Goal: Transaction & Acquisition: Purchase product/service

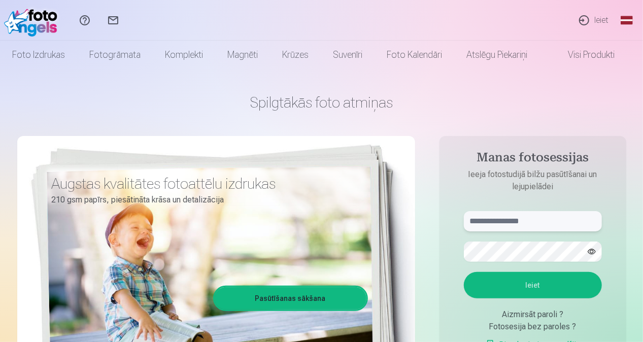
click at [511, 221] on input "text" at bounding box center [533, 221] width 138 height 20
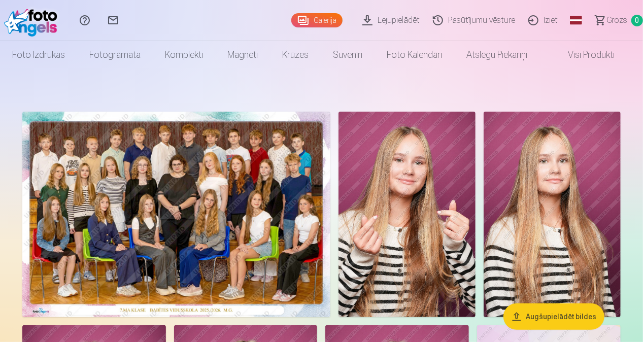
click at [208, 218] on img at bounding box center [176, 215] width 308 height 206
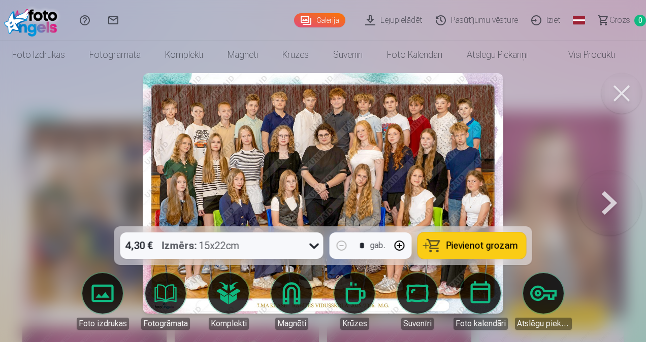
click at [606, 201] on button at bounding box center [609, 194] width 65 height 46
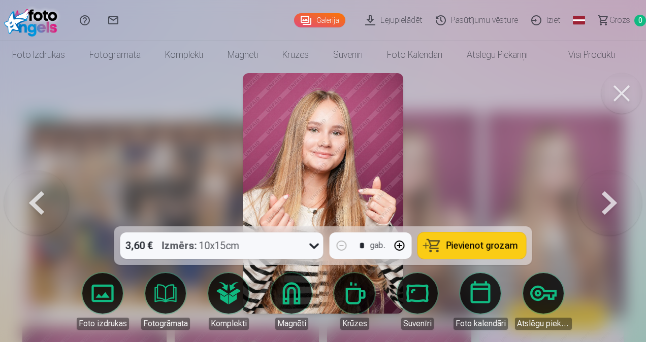
click at [606, 201] on button at bounding box center [609, 194] width 65 height 46
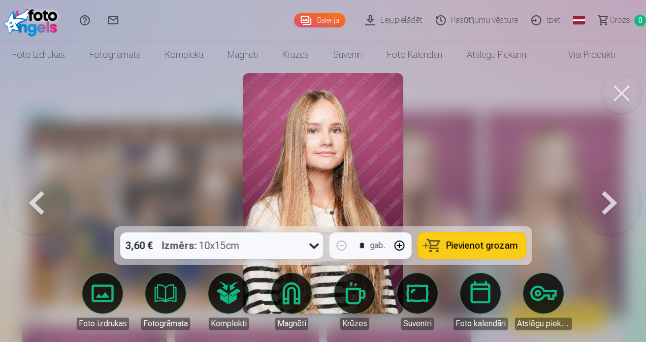
click at [606, 201] on button at bounding box center [609, 194] width 65 height 46
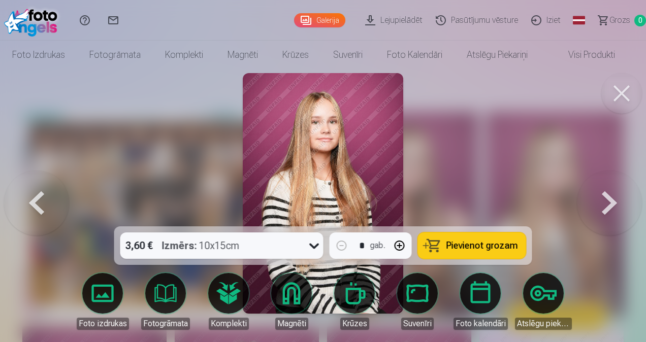
click at [606, 201] on button at bounding box center [609, 194] width 65 height 46
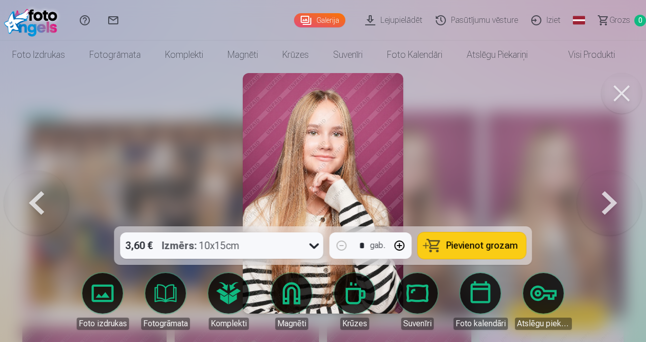
click at [606, 201] on button at bounding box center [609, 194] width 65 height 46
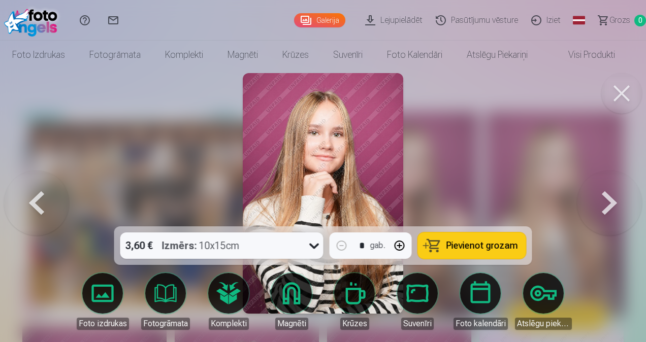
click at [606, 201] on button at bounding box center [609, 194] width 65 height 46
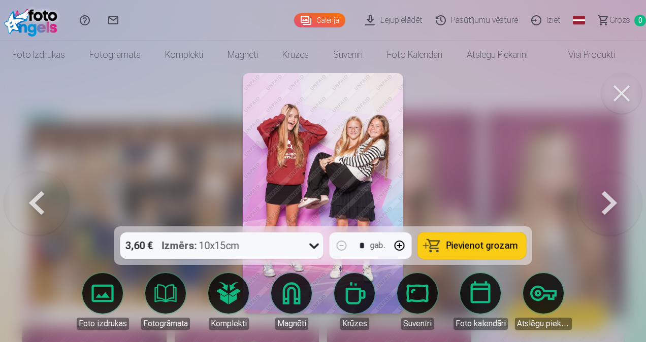
click at [493, 240] on button "Pievienot grozam" at bounding box center [472, 246] width 108 height 26
click at [607, 205] on button at bounding box center [609, 194] width 65 height 46
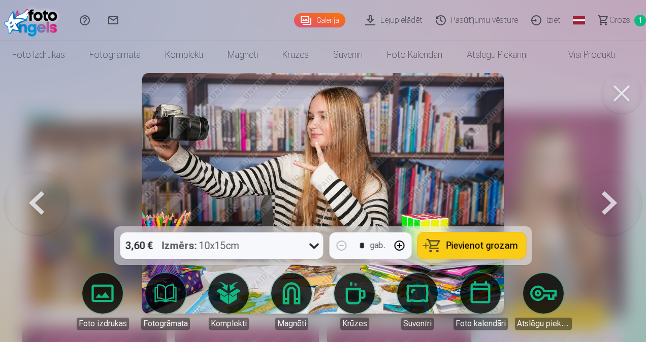
click at [607, 205] on button at bounding box center [609, 194] width 65 height 46
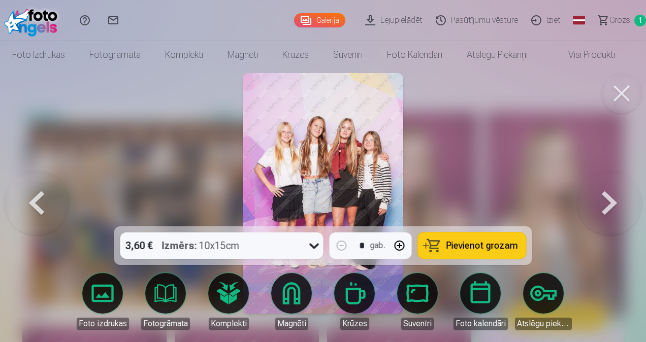
click at [607, 205] on button at bounding box center [609, 194] width 65 height 46
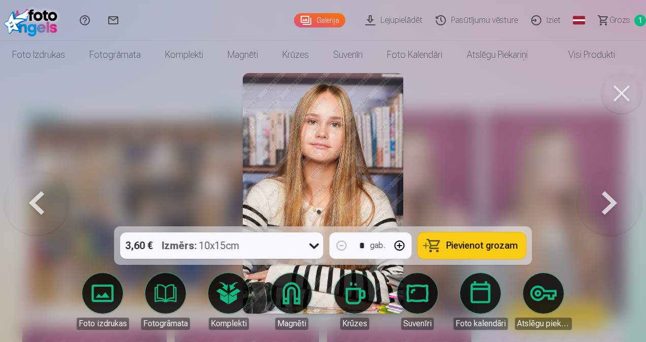
click at [607, 205] on button at bounding box center [609, 194] width 65 height 46
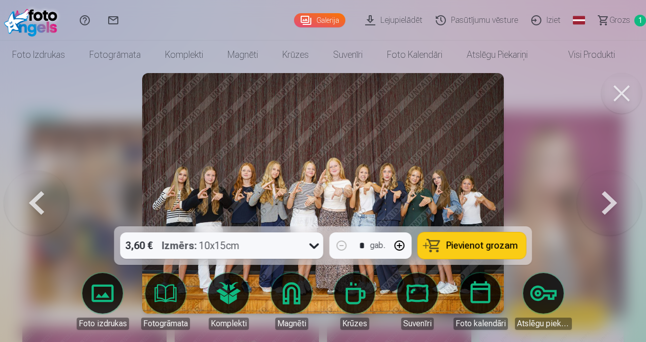
click at [607, 205] on button at bounding box center [609, 194] width 65 height 46
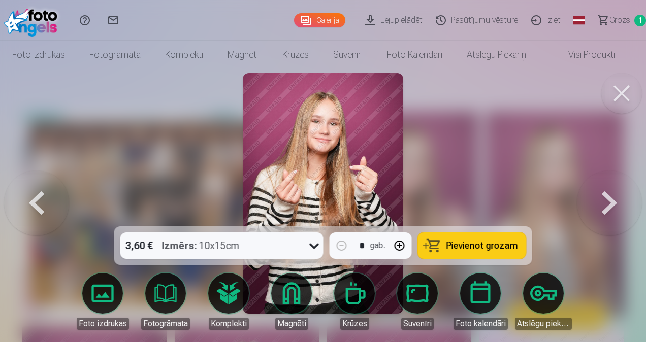
click at [607, 205] on button at bounding box center [609, 194] width 65 height 46
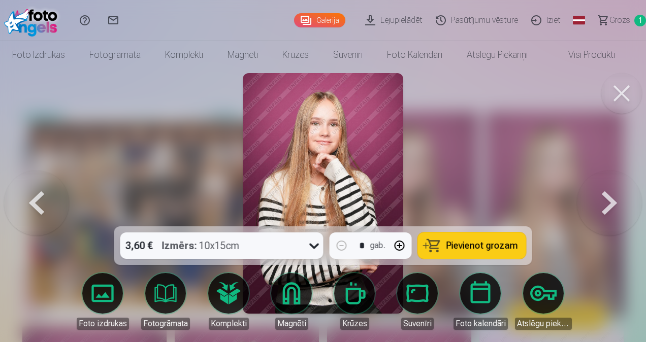
click at [607, 205] on button at bounding box center [609, 194] width 65 height 46
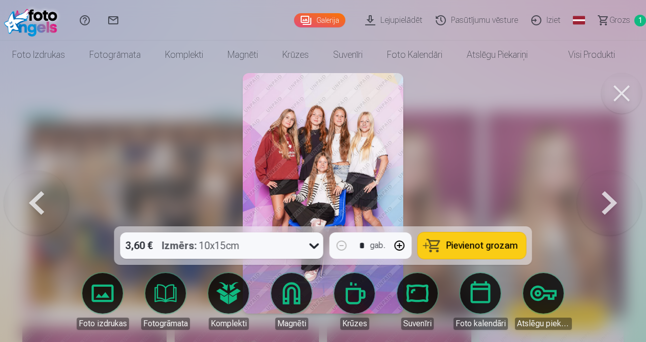
click at [607, 205] on button at bounding box center [609, 194] width 65 height 46
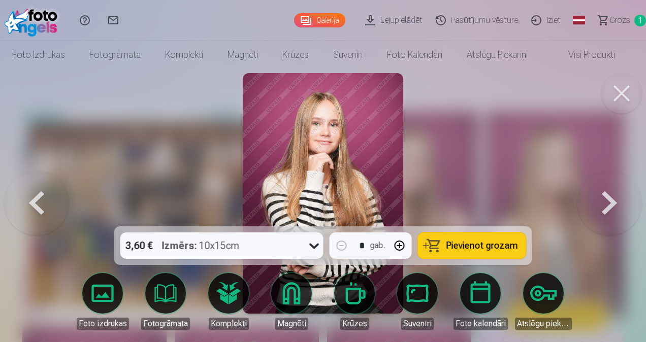
click at [40, 204] on button at bounding box center [36, 194] width 65 height 46
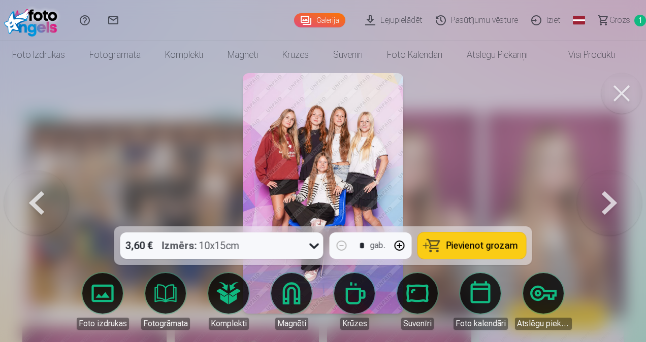
click at [471, 250] on span "Pievienot grozam" at bounding box center [482, 245] width 72 height 9
click at [611, 205] on button at bounding box center [609, 194] width 65 height 46
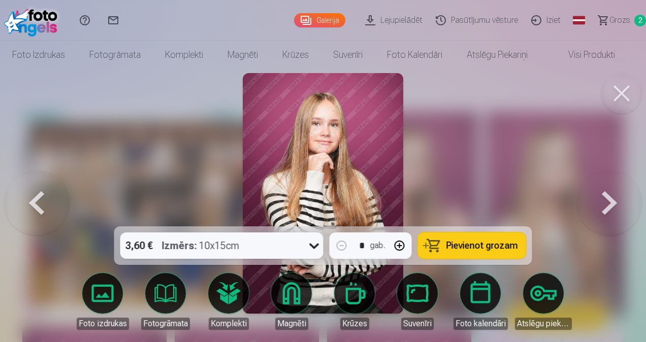
click at [611, 205] on button at bounding box center [609, 194] width 65 height 46
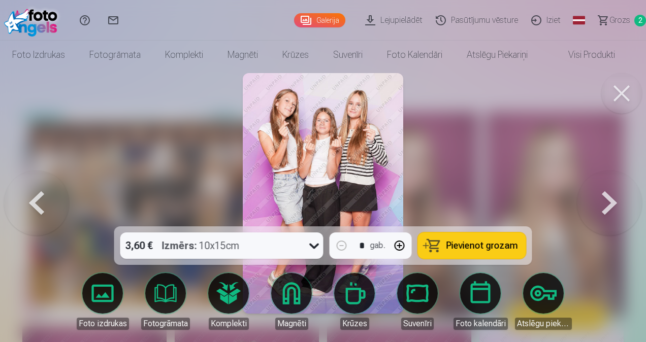
click at [28, 201] on button at bounding box center [36, 194] width 65 height 46
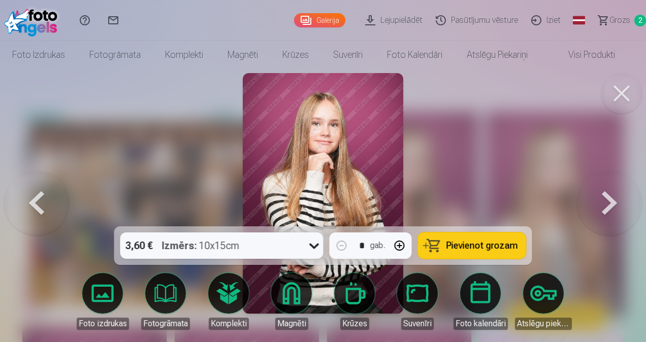
click at [616, 202] on button at bounding box center [609, 194] width 65 height 46
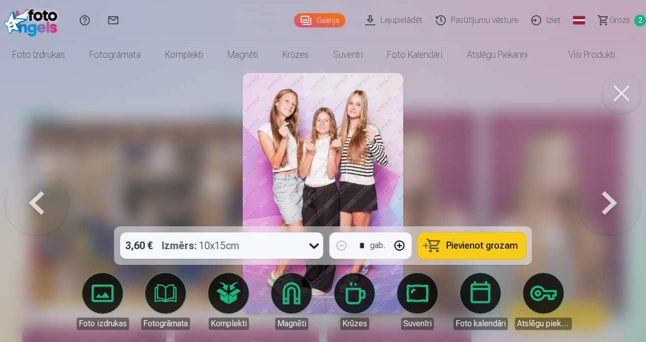
click at [616, 202] on button at bounding box center [609, 194] width 65 height 46
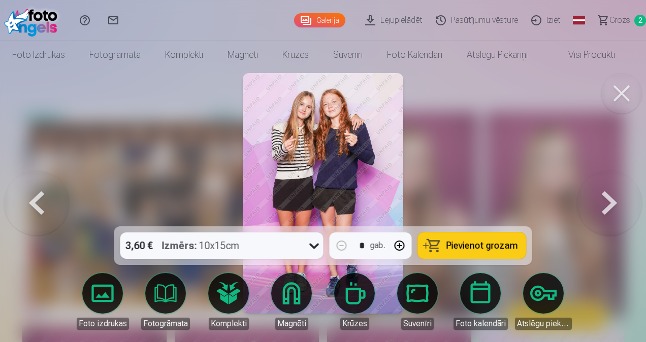
click at [616, 202] on button at bounding box center [609, 194] width 65 height 46
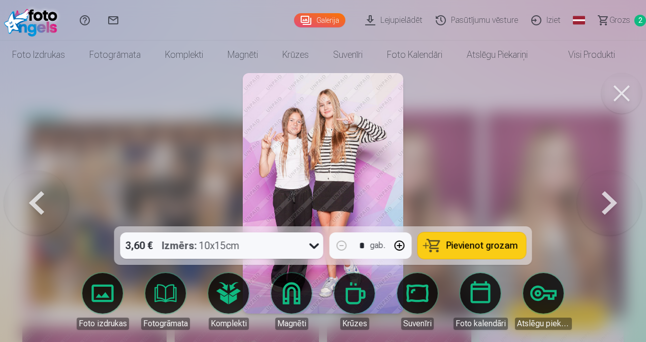
click at [616, 202] on button at bounding box center [609, 194] width 65 height 46
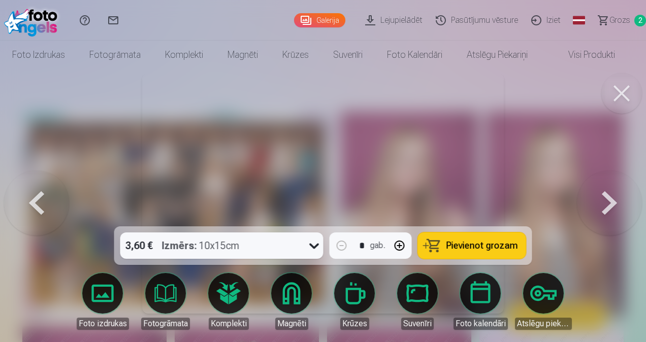
click at [616, 202] on button at bounding box center [609, 194] width 65 height 46
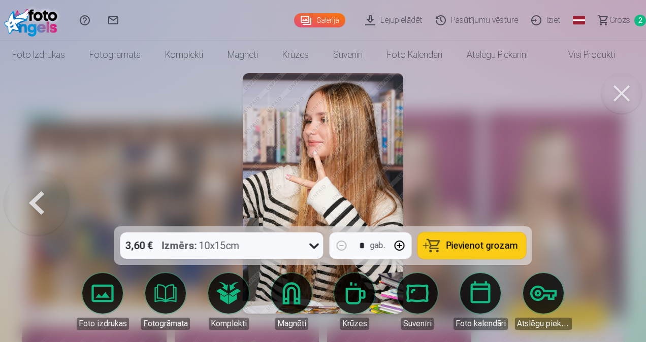
click at [616, 202] on div at bounding box center [323, 171] width 646 height 342
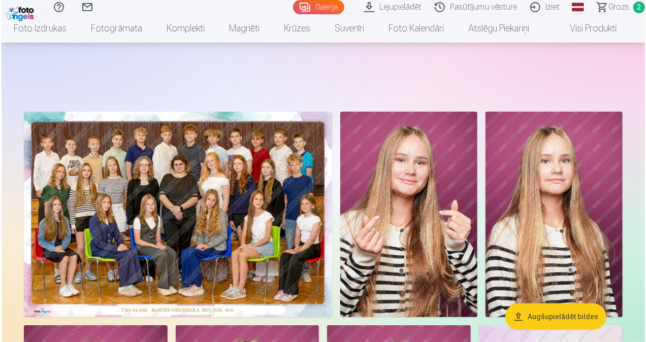
scroll to position [300, 0]
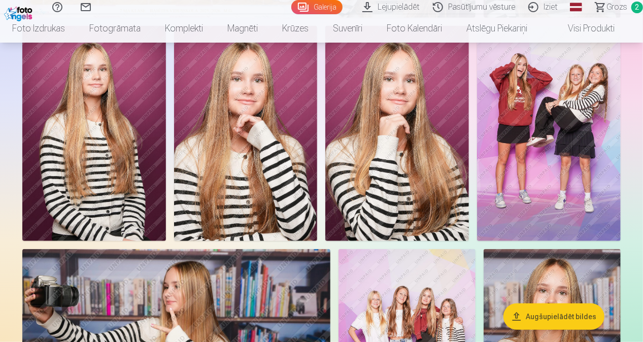
click at [404, 163] on img at bounding box center [397, 133] width 144 height 215
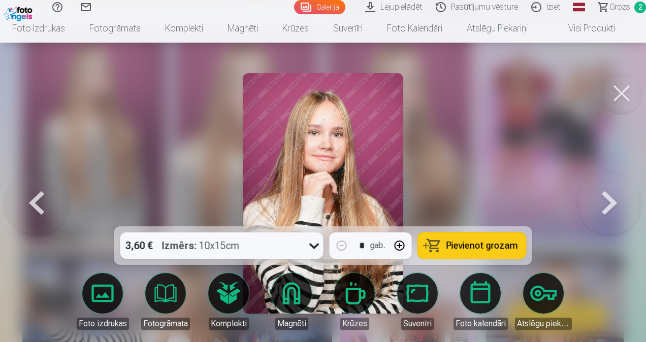
click at [465, 247] on span "Pievienot grozam" at bounding box center [482, 245] width 72 height 9
click at [636, 9] on span "3" at bounding box center [640, 8] width 12 height 12
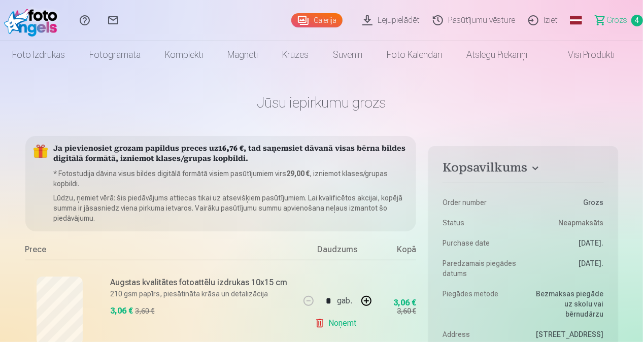
click at [610, 19] on span "Grozs" at bounding box center [617, 20] width 21 height 12
